Goal: Transaction & Acquisition: Purchase product/service

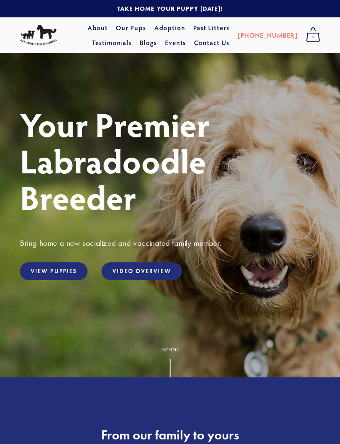
click at [72, 276] on link "View Puppies" at bounding box center [53, 272] width 67 height 18
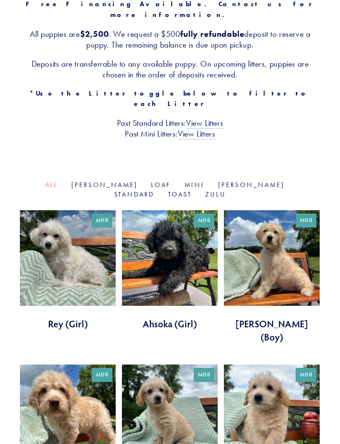
scroll to position [154, 0]
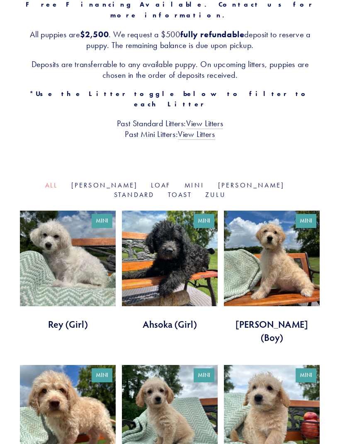
click at [188, 233] on link at bounding box center [170, 271] width 96 height 121
click at [63, 227] on link at bounding box center [68, 271] width 96 height 121
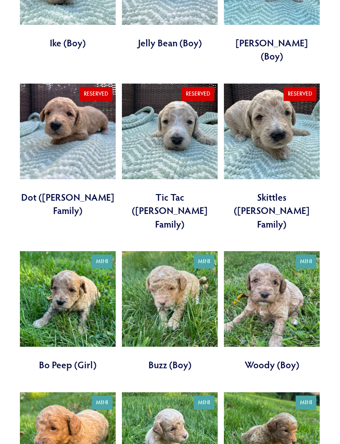
scroll to position [892, 0]
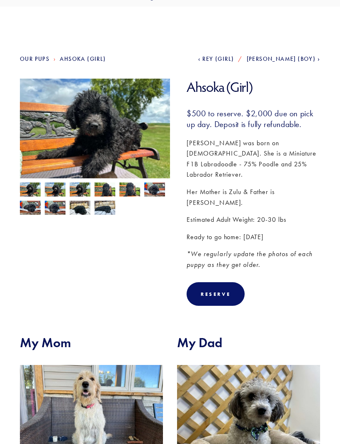
scroll to position [45, 0]
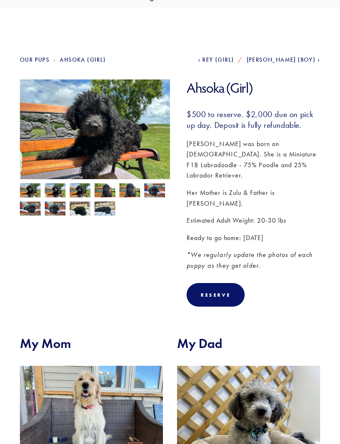
click at [63, 128] on img at bounding box center [95, 136] width 150 height 113
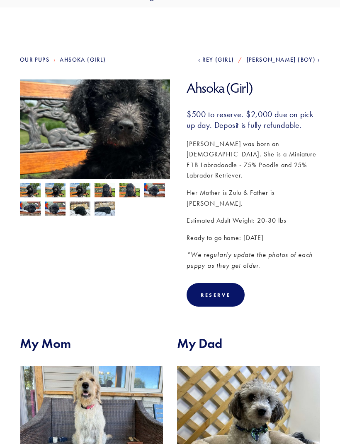
scroll to position [46, 0]
click at [22, 192] on img at bounding box center [30, 191] width 21 height 16
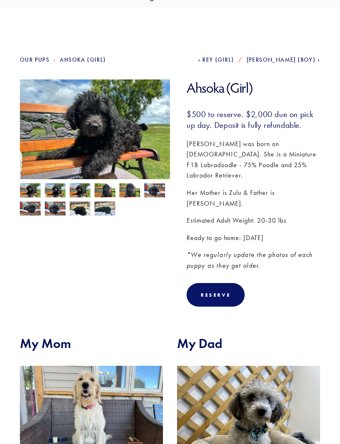
click at [58, 190] on img at bounding box center [55, 191] width 21 height 16
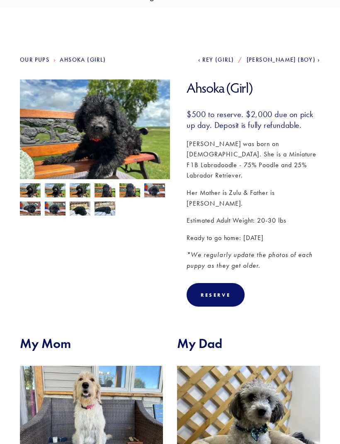
click at [80, 192] on img at bounding box center [80, 191] width 21 height 16
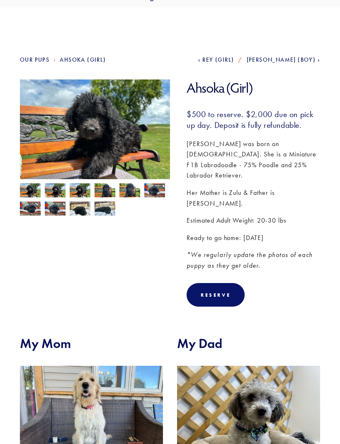
click at [108, 189] on img at bounding box center [104, 191] width 21 height 16
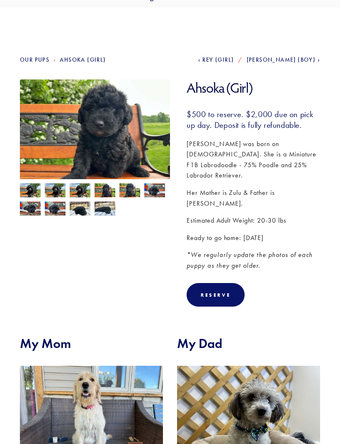
click at [135, 188] on img at bounding box center [129, 191] width 21 height 16
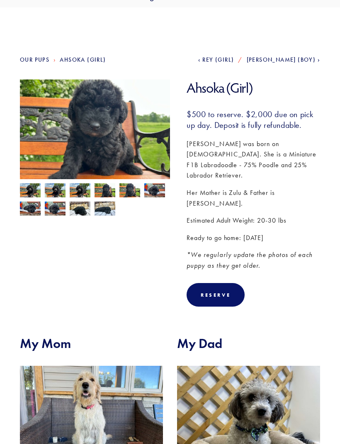
click at [160, 187] on img at bounding box center [154, 191] width 21 height 16
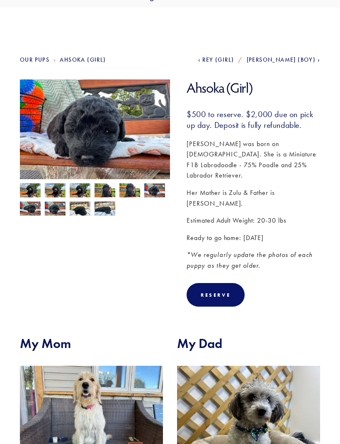
click at [112, 209] on img at bounding box center [104, 209] width 21 height 16
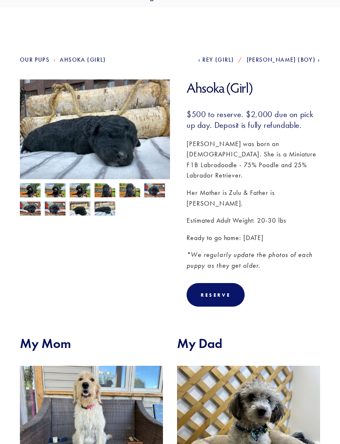
click at [89, 210] on img at bounding box center [80, 209] width 21 height 16
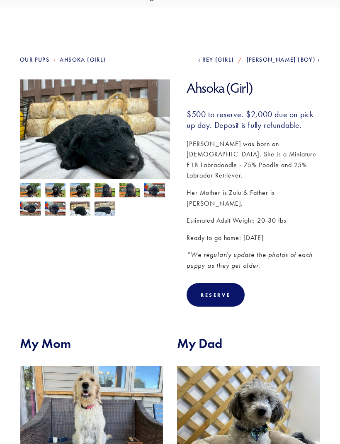
click at [61, 209] on img at bounding box center [55, 209] width 21 height 16
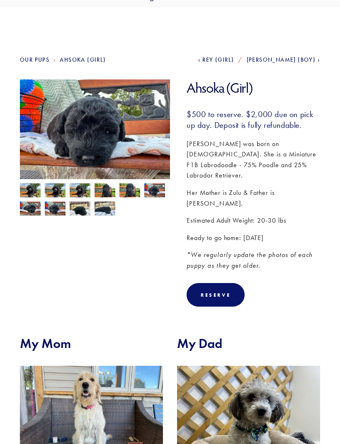
click at [54, 213] on img at bounding box center [55, 209] width 21 height 16
click at [53, 208] on img at bounding box center [55, 209] width 21 height 16
click at [59, 202] on img at bounding box center [55, 209] width 21 height 16
click at [34, 206] on img at bounding box center [30, 209] width 21 height 16
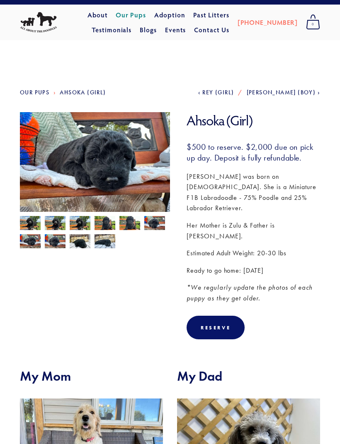
scroll to position [0, 0]
